Goal: Task Accomplishment & Management: Manage account settings

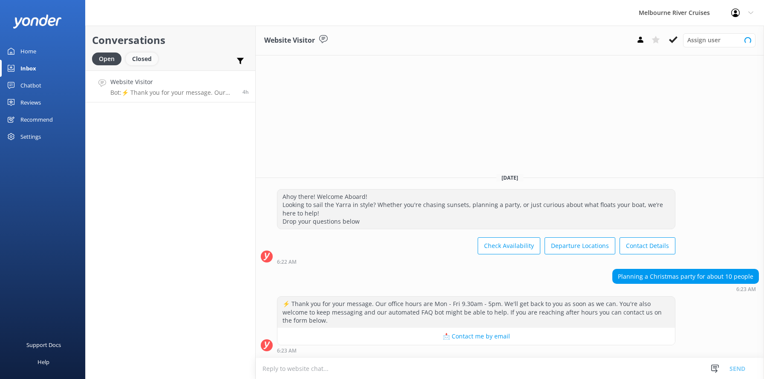
click at [136, 61] on div "Closed" at bounding box center [142, 58] width 32 height 13
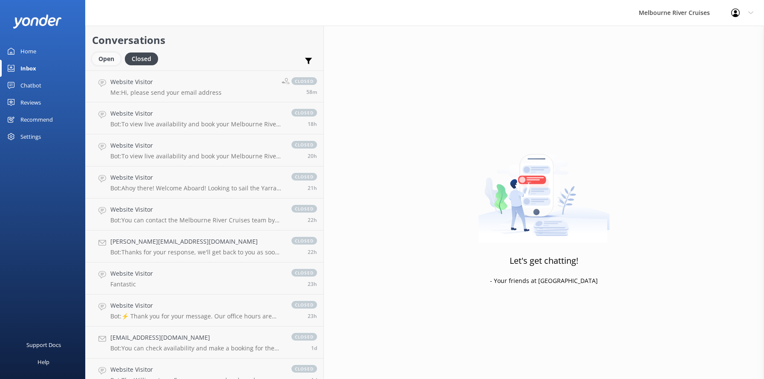
click at [106, 58] on div "Open" at bounding box center [106, 58] width 29 height 13
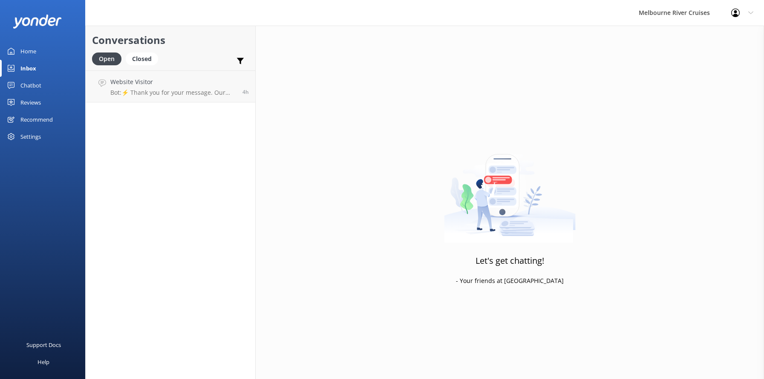
click at [30, 67] on div "Inbox" at bounding box center [28, 68] width 16 height 17
click at [28, 49] on div "Home" at bounding box center [28, 51] width 16 height 17
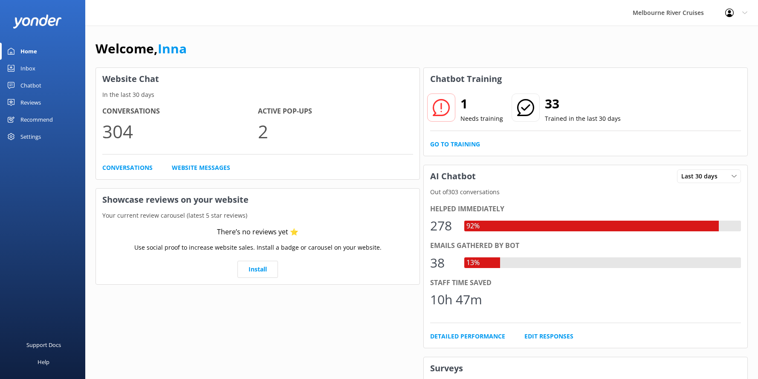
click at [24, 68] on div "Inbox" at bounding box center [27, 68] width 15 height 17
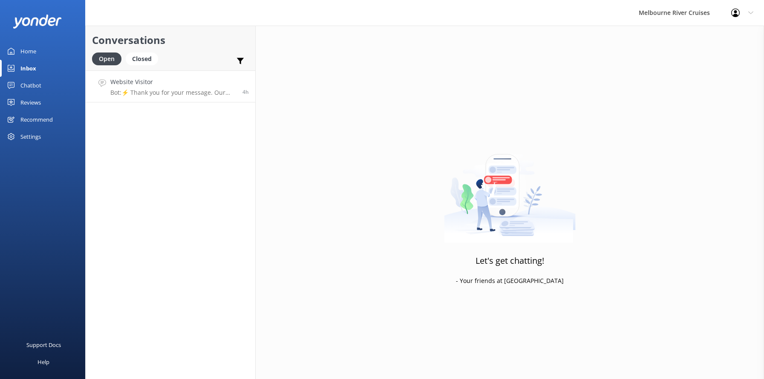
click at [148, 89] on p "Bot: ⚡ Thank you for your message. Our office hours are Mon - Fri 9.30am - 5pm.…" at bounding box center [173, 93] width 126 height 8
